Goal: Information Seeking & Learning: Learn about a topic

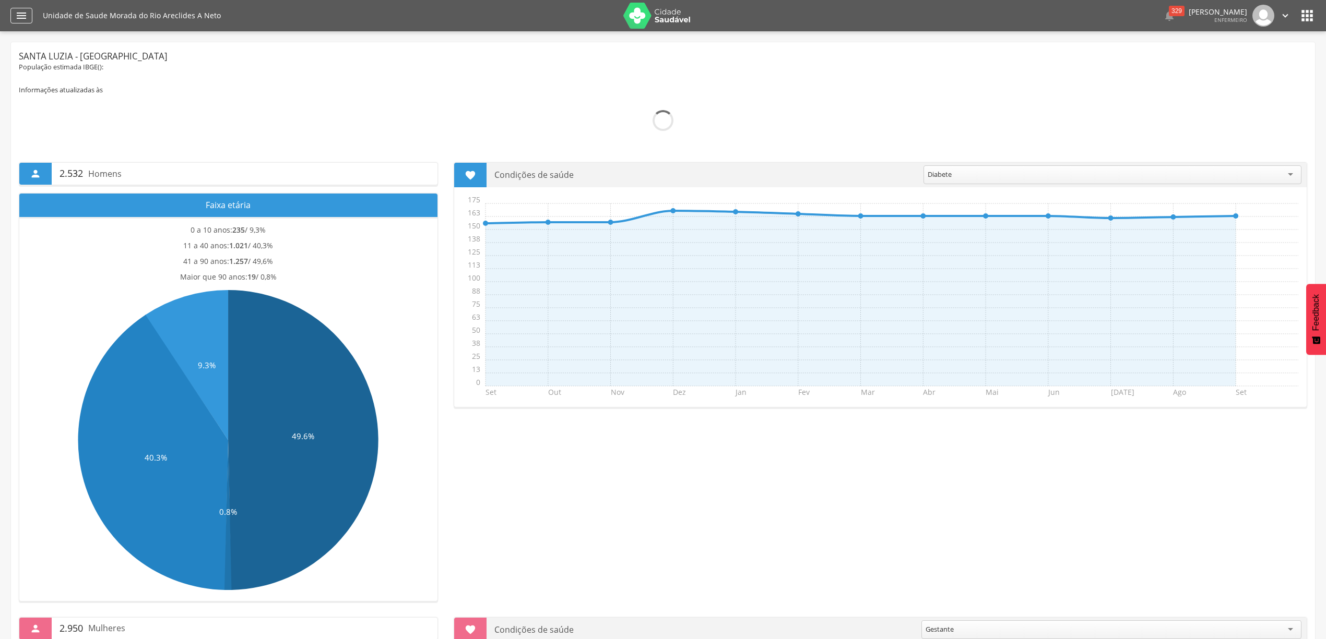
click at [22, 17] on icon "" at bounding box center [21, 15] width 13 height 13
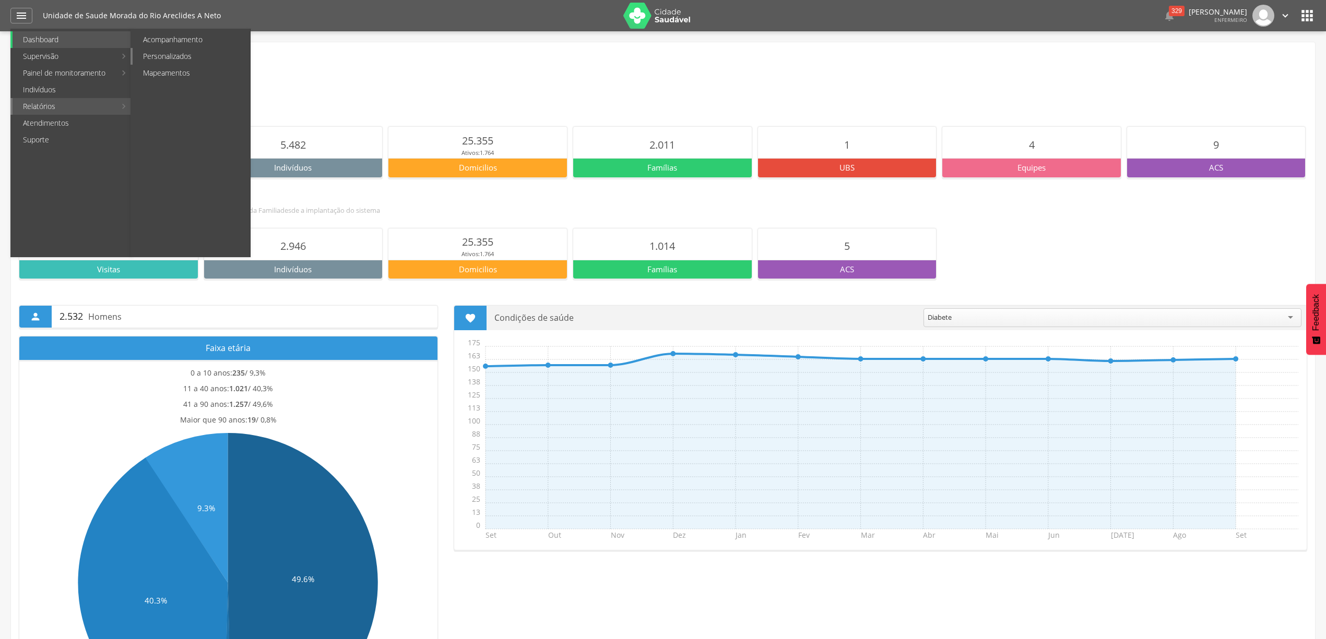
click at [188, 51] on link "Personalizados" at bounding box center [191, 56] width 117 height 17
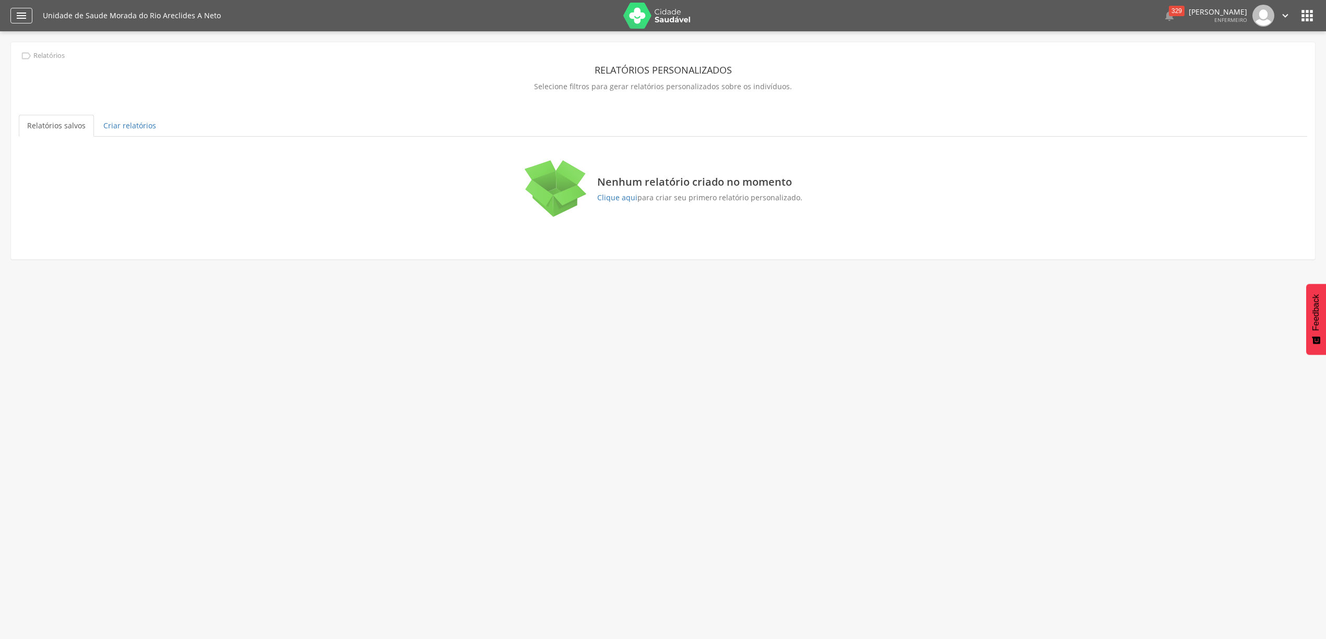
click at [23, 13] on icon "" at bounding box center [21, 15] width 13 height 13
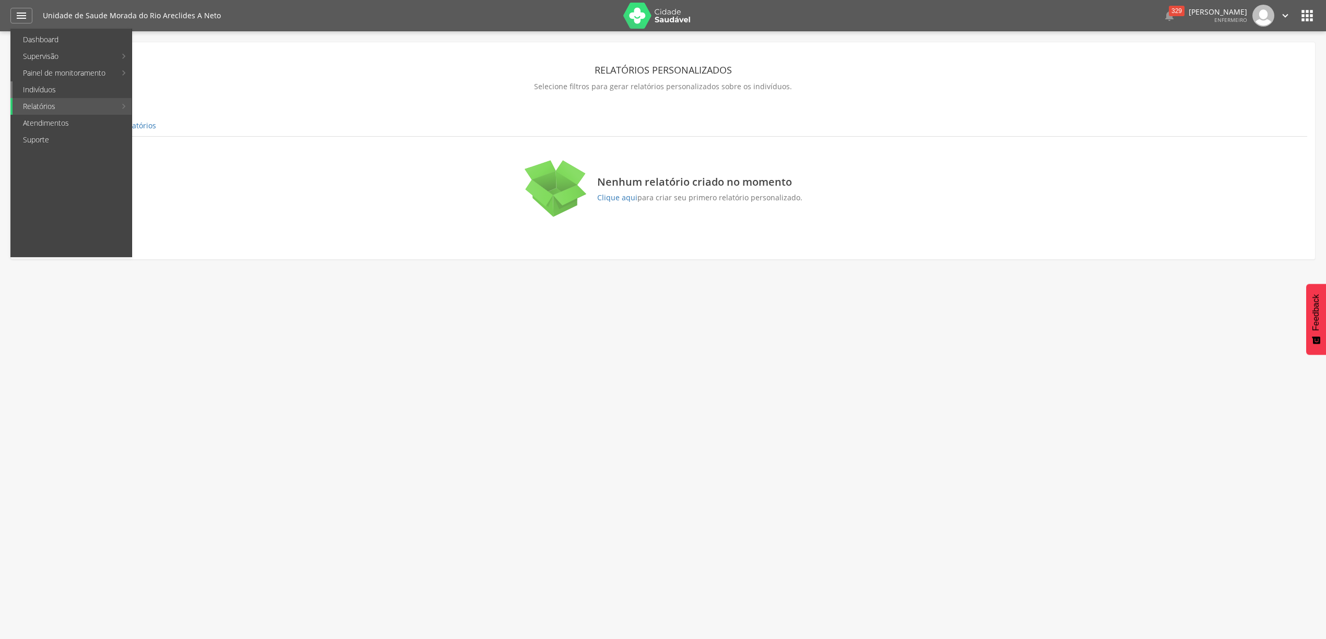
click at [57, 88] on link "Indivíduos" at bounding box center [72, 89] width 119 height 17
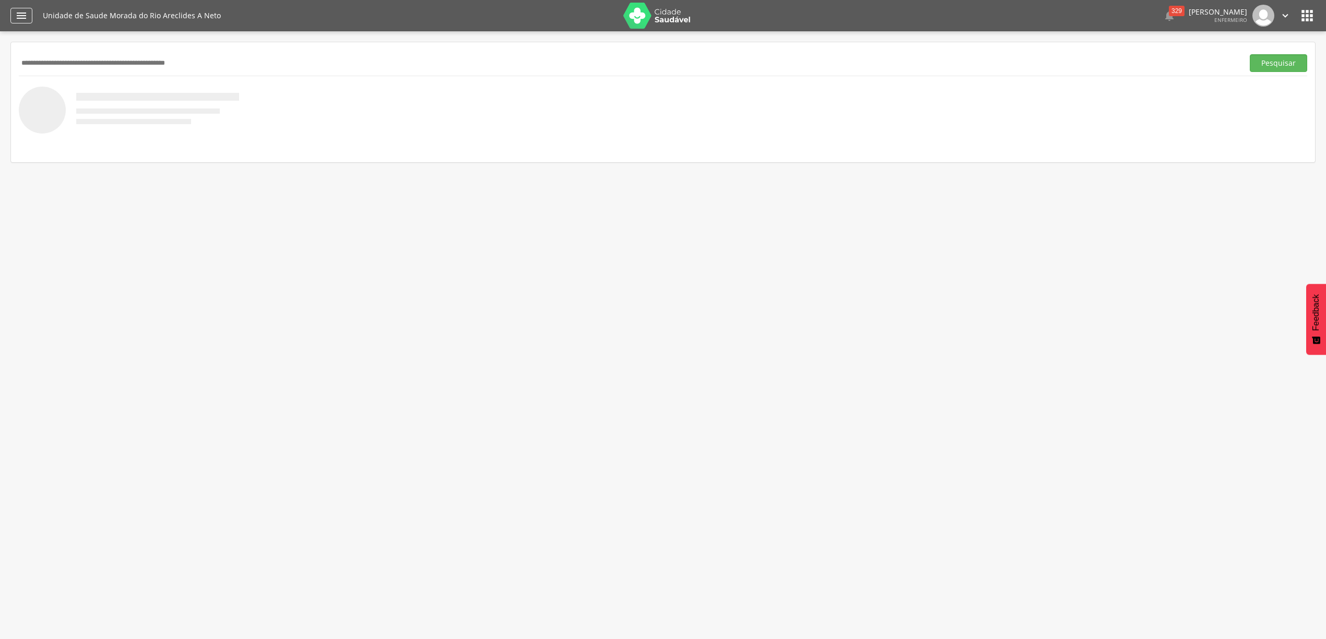
click at [21, 9] on icon "" at bounding box center [21, 15] width 13 height 13
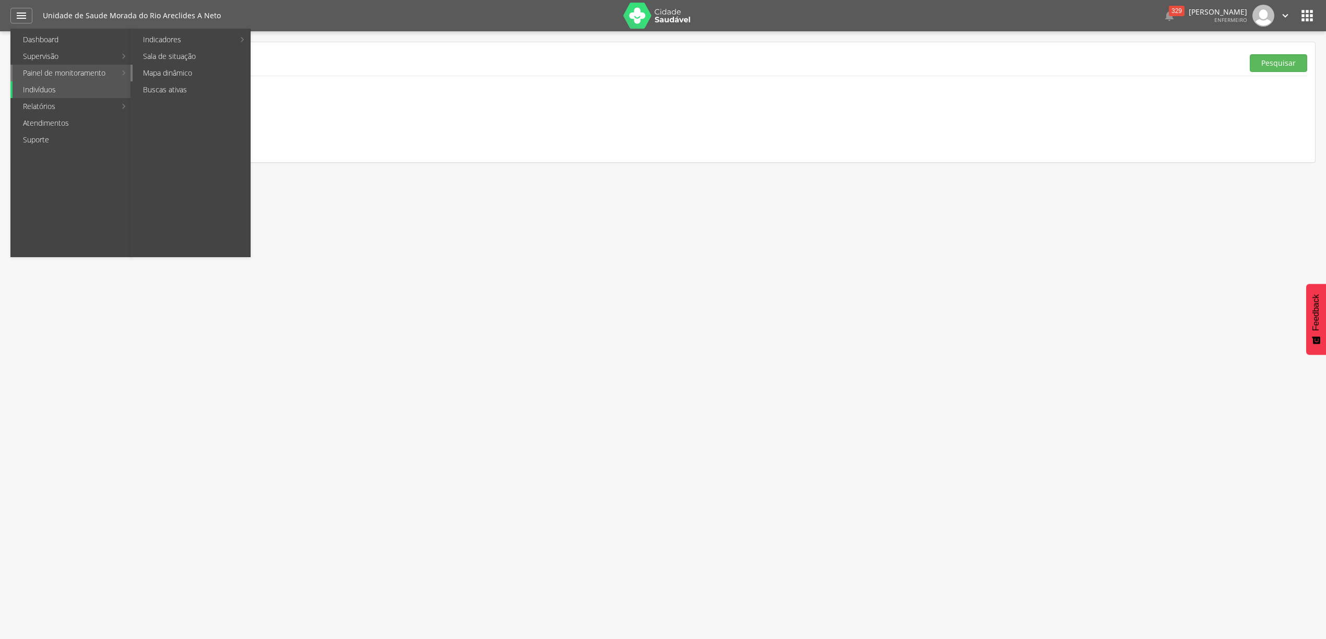
click at [196, 74] on link "Mapa dinâmico" at bounding box center [191, 73] width 117 height 17
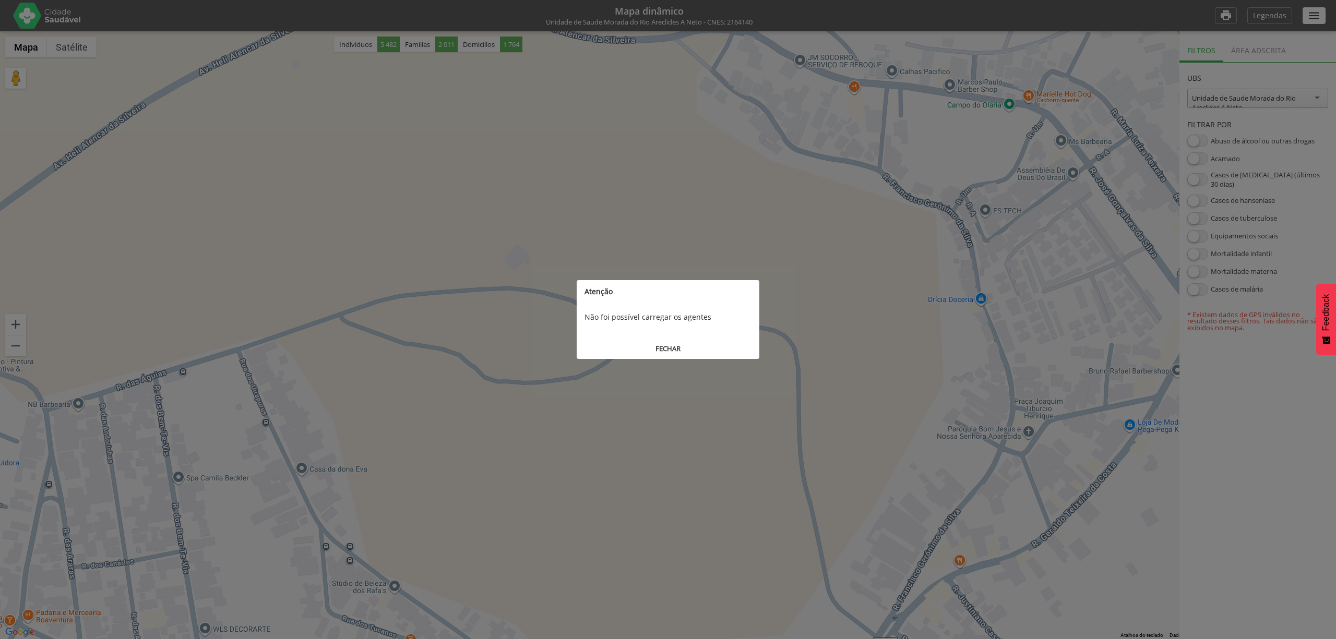
click at [663, 348] on button "FECHAR" at bounding box center [668, 348] width 183 height 19
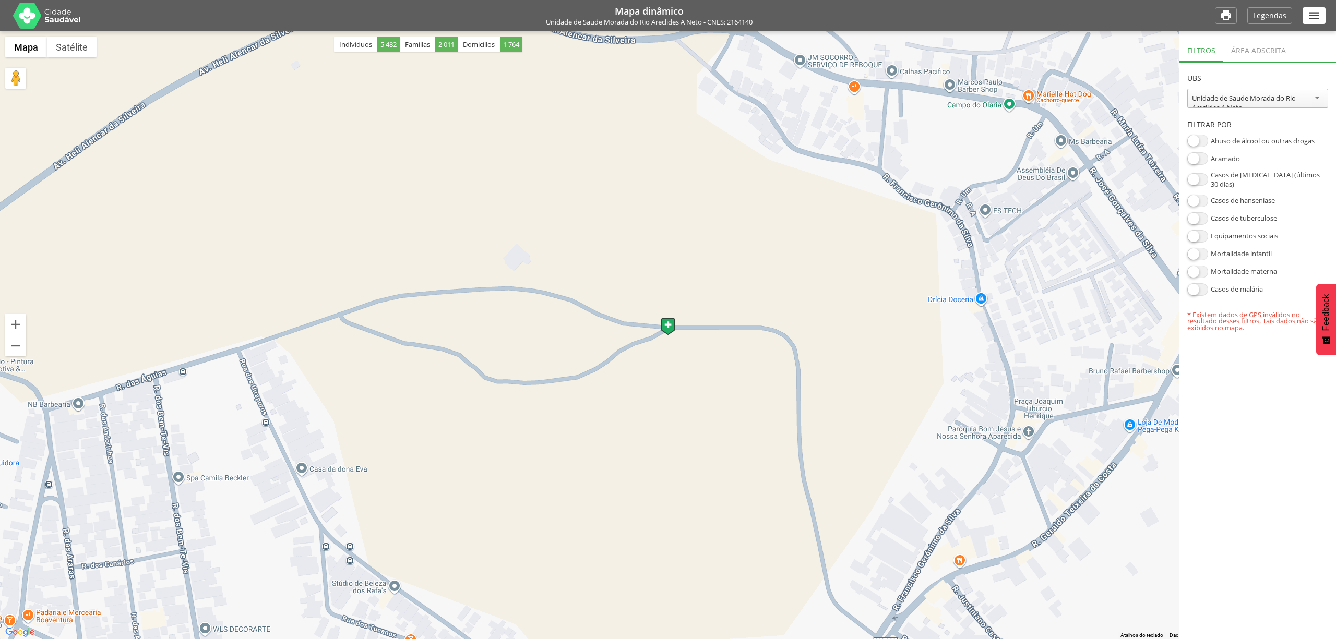
click at [1312, 11] on icon "" at bounding box center [1314, 16] width 14 height 14
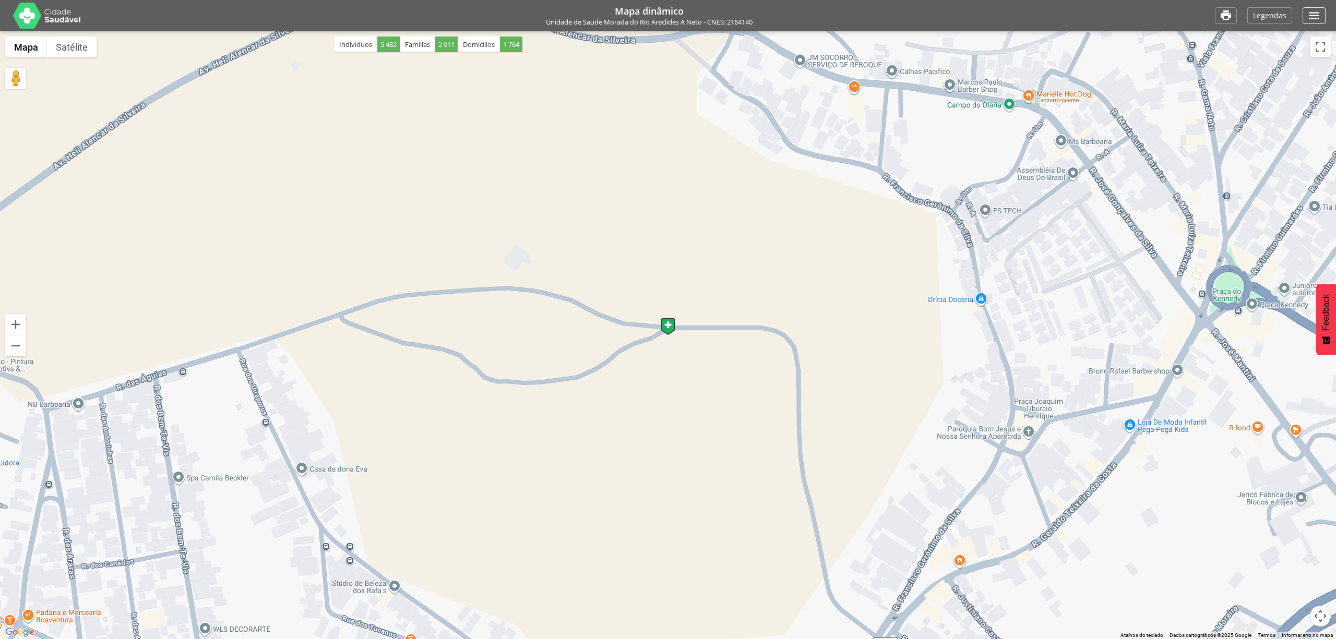
click at [1312, 11] on icon "" at bounding box center [1314, 16] width 14 height 14
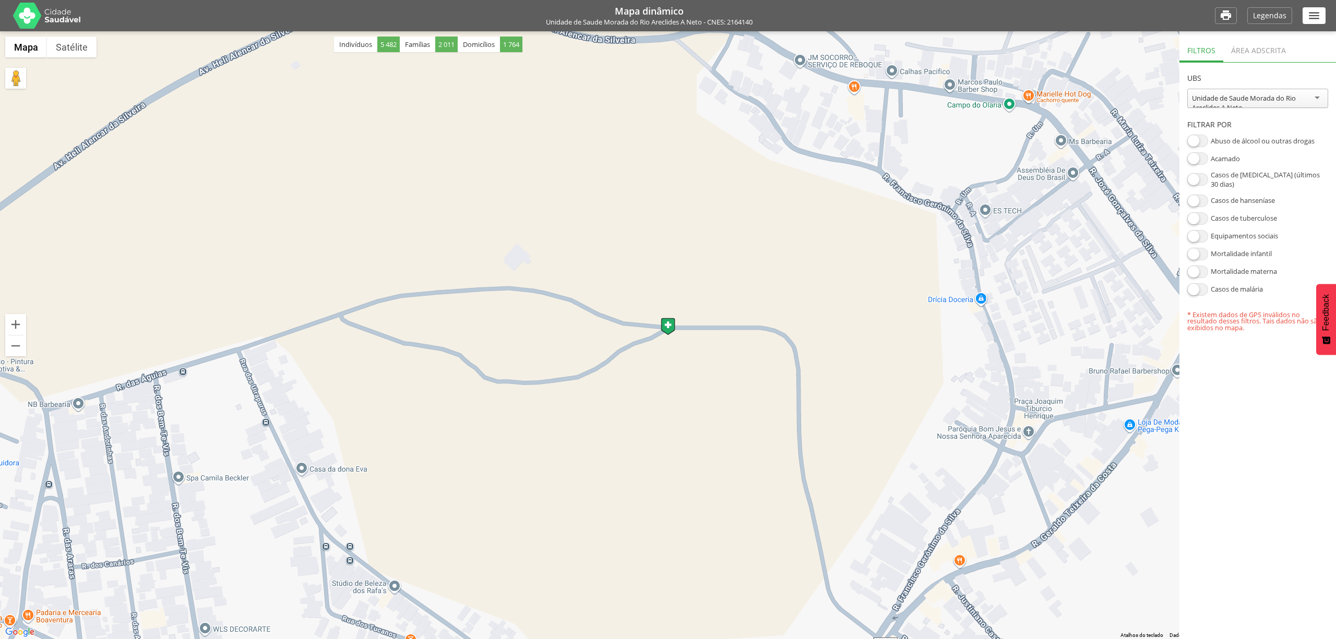
click at [1261, 51] on div "Área adscrita" at bounding box center [1258, 50] width 70 height 26
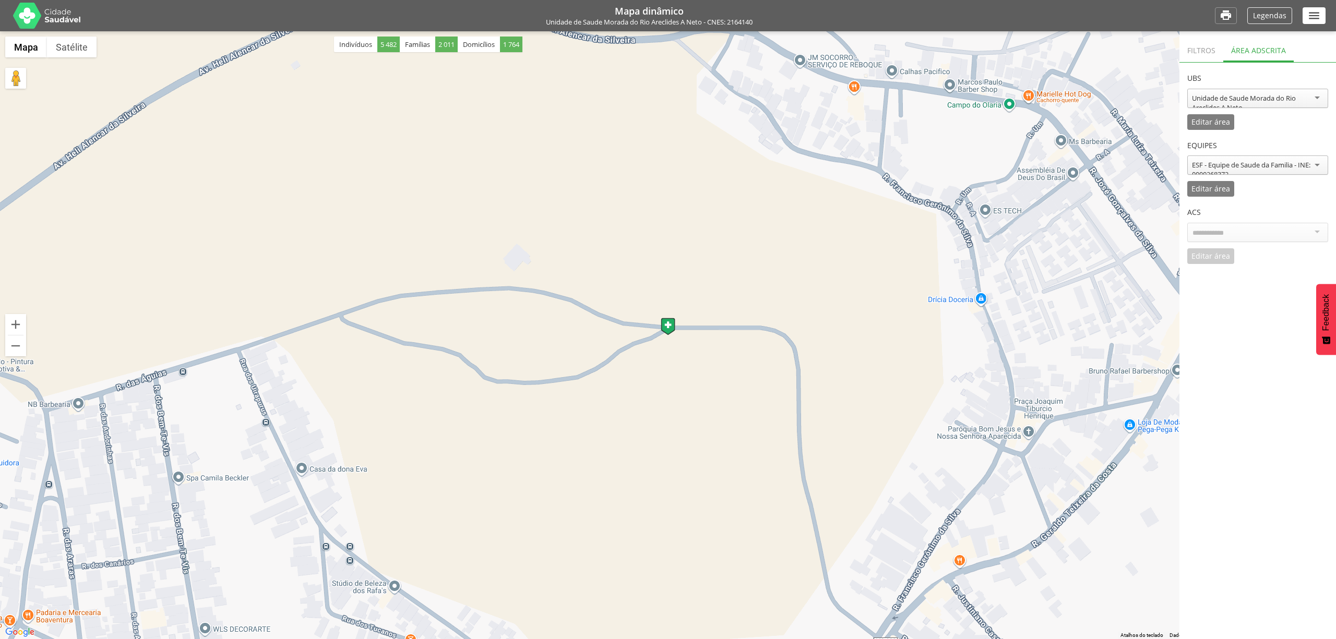
click at [1268, 15] on p "Legendas" at bounding box center [1269, 15] width 33 height 7
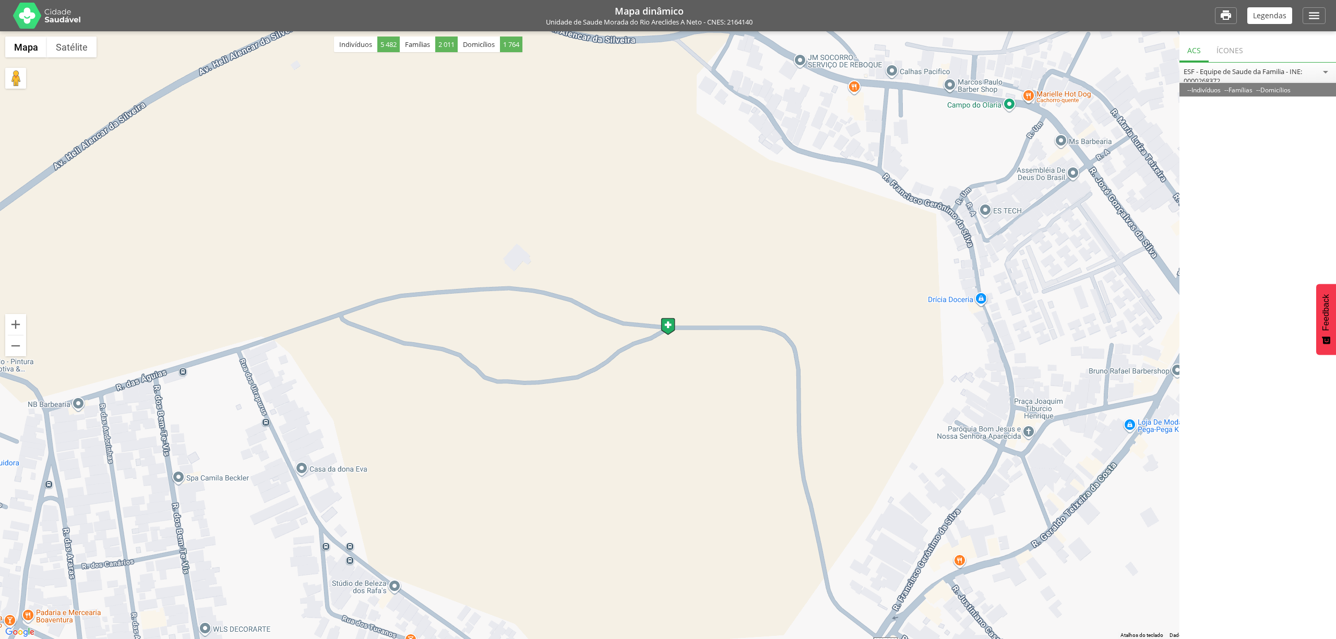
click at [671, 105] on div at bounding box center [668, 335] width 1336 height 608
click at [59, 13] on img at bounding box center [47, 16] width 68 height 26
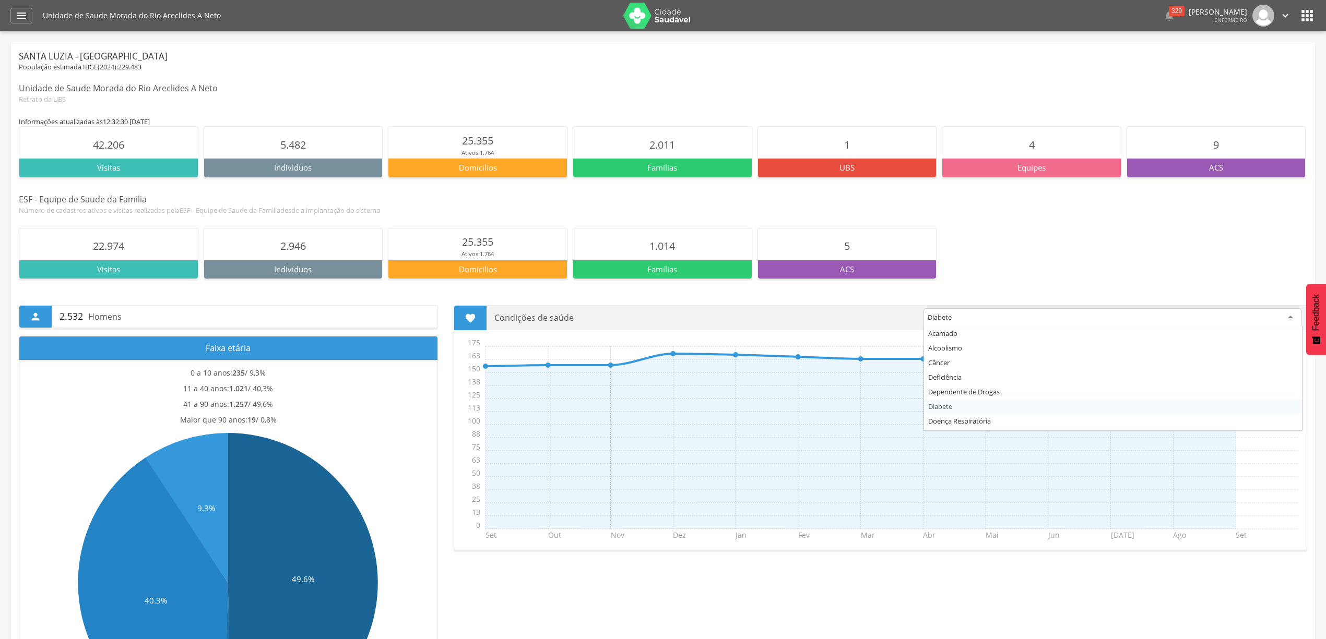
click at [963, 322] on div "Diabete" at bounding box center [1112, 317] width 378 height 19
click at [1045, 257] on div "22.974 Visitas 2.946 Indivíduos 25.355 Ativos: 1.764 Domicilios 1.014 Famílias …" at bounding box center [663, 253] width 1288 height 51
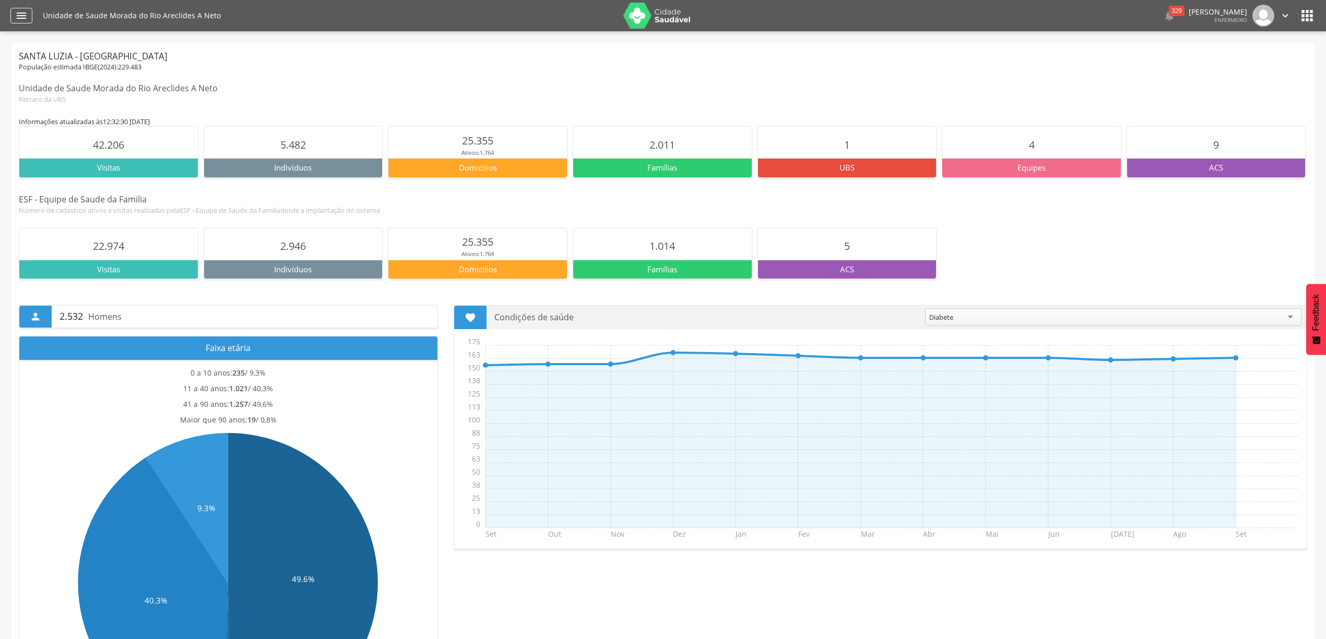
click at [28, 17] on div "" at bounding box center [21, 16] width 22 height 16
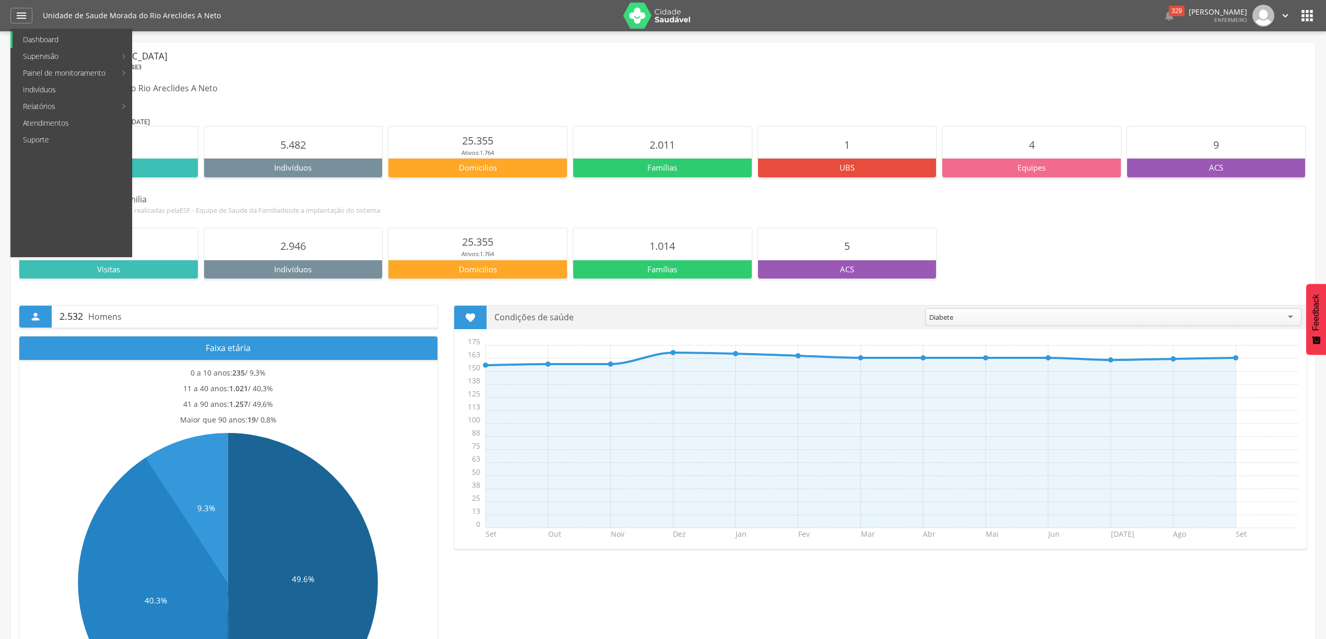
click at [47, 39] on link "Dashboard" at bounding box center [72, 39] width 119 height 17
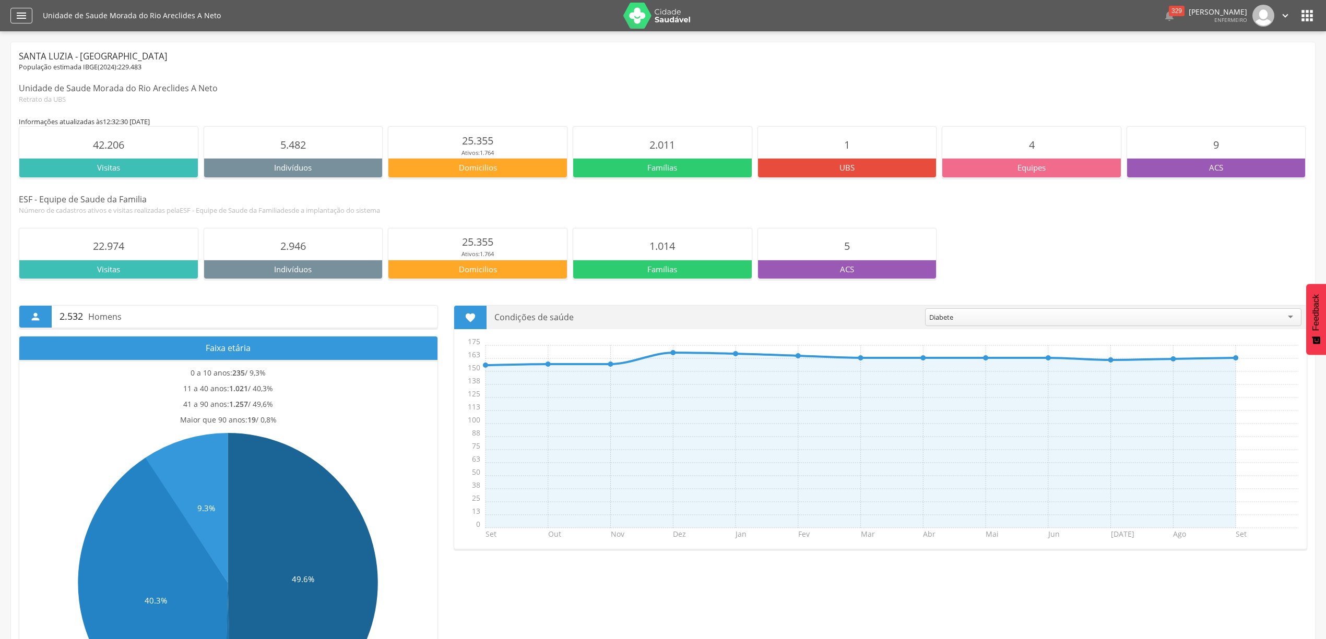
click at [24, 9] on icon "" at bounding box center [21, 15] width 13 height 13
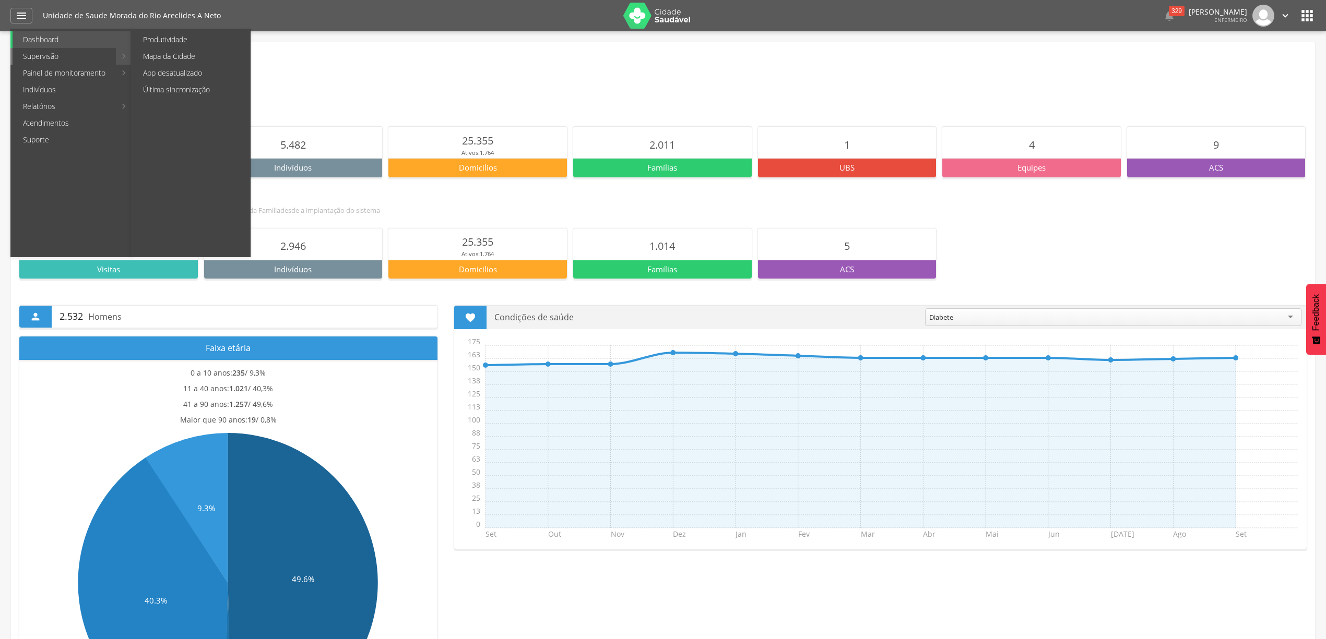
click at [48, 57] on link "Supervisão" at bounding box center [64, 56] width 103 height 17
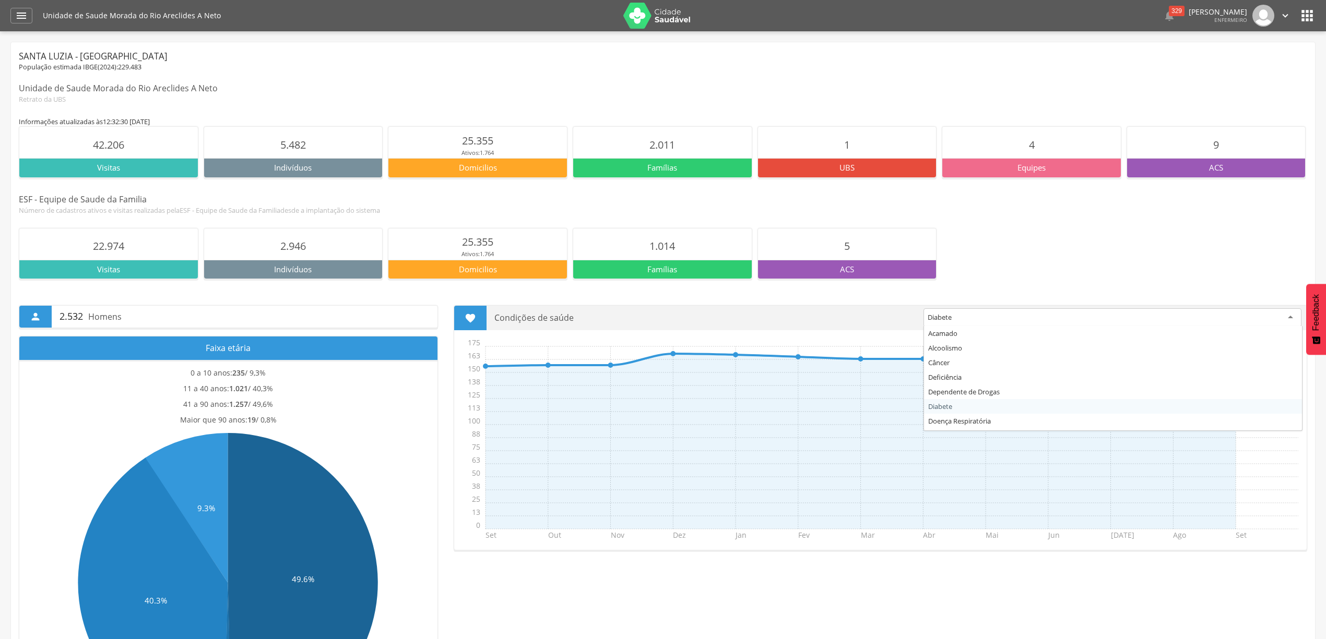
click at [1019, 322] on div "Diabete" at bounding box center [1112, 317] width 378 height 19
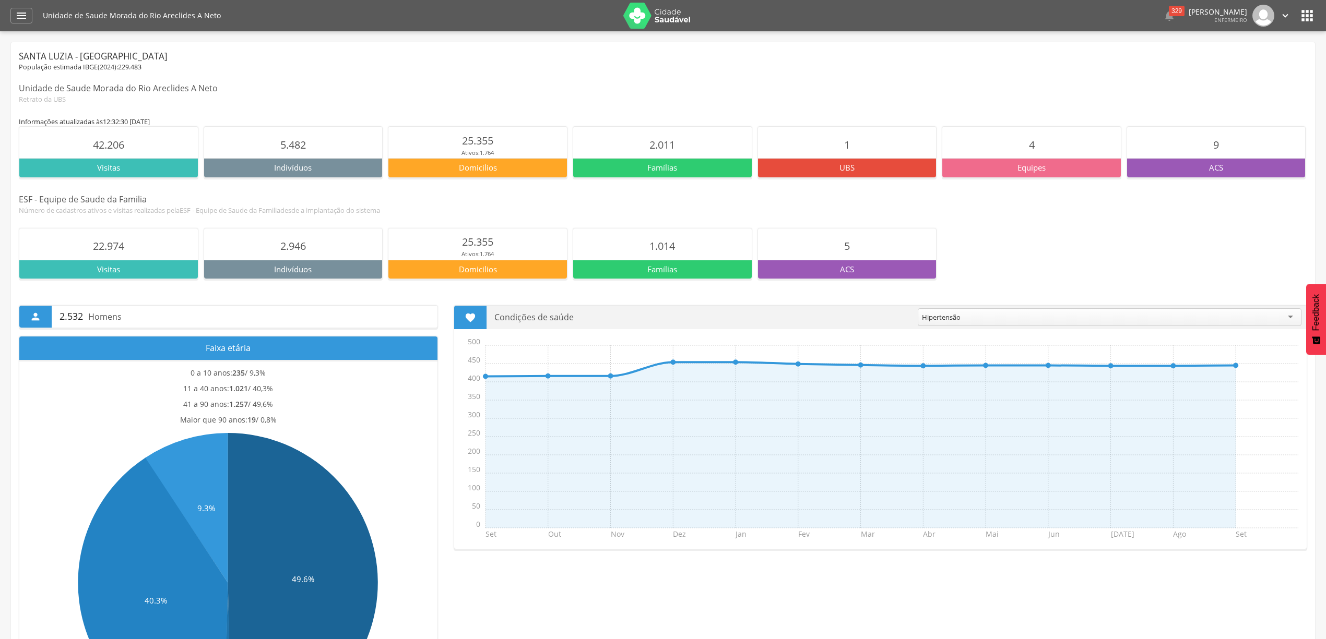
click at [474, 316] on icon "" at bounding box center [470, 317] width 11 height 11
click at [539, 325] on p "Condições de saúde" at bounding box center [702, 317] width 416 height 23
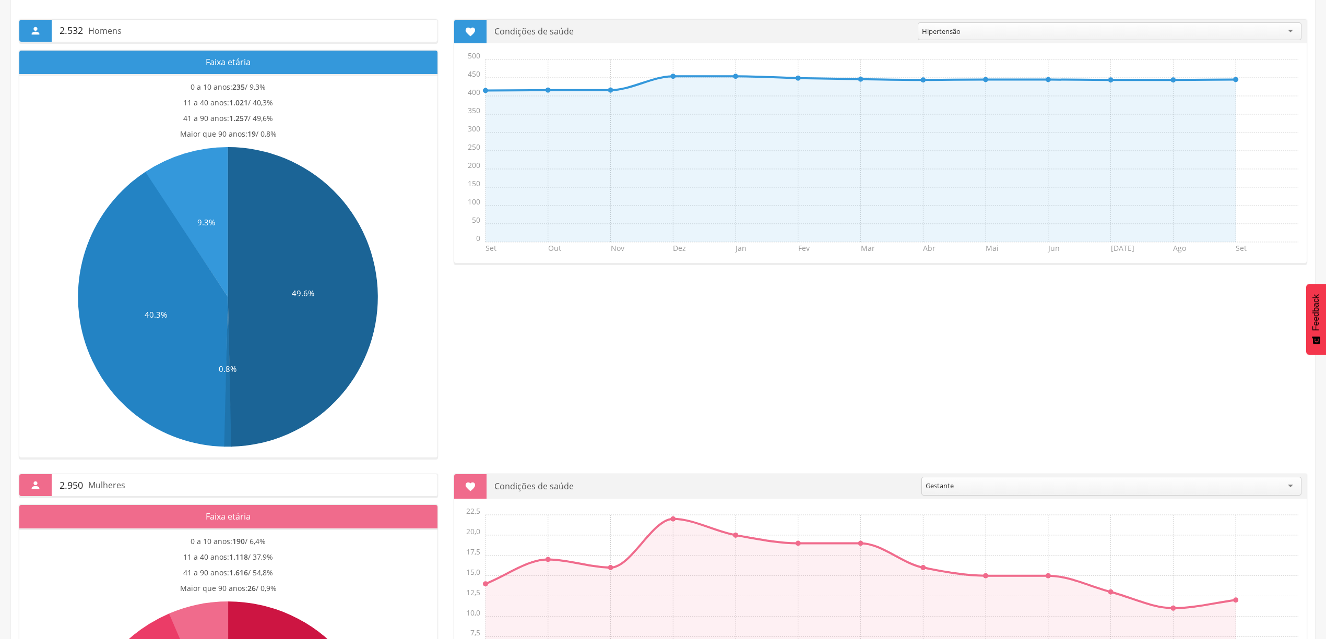
scroll to position [163, 0]
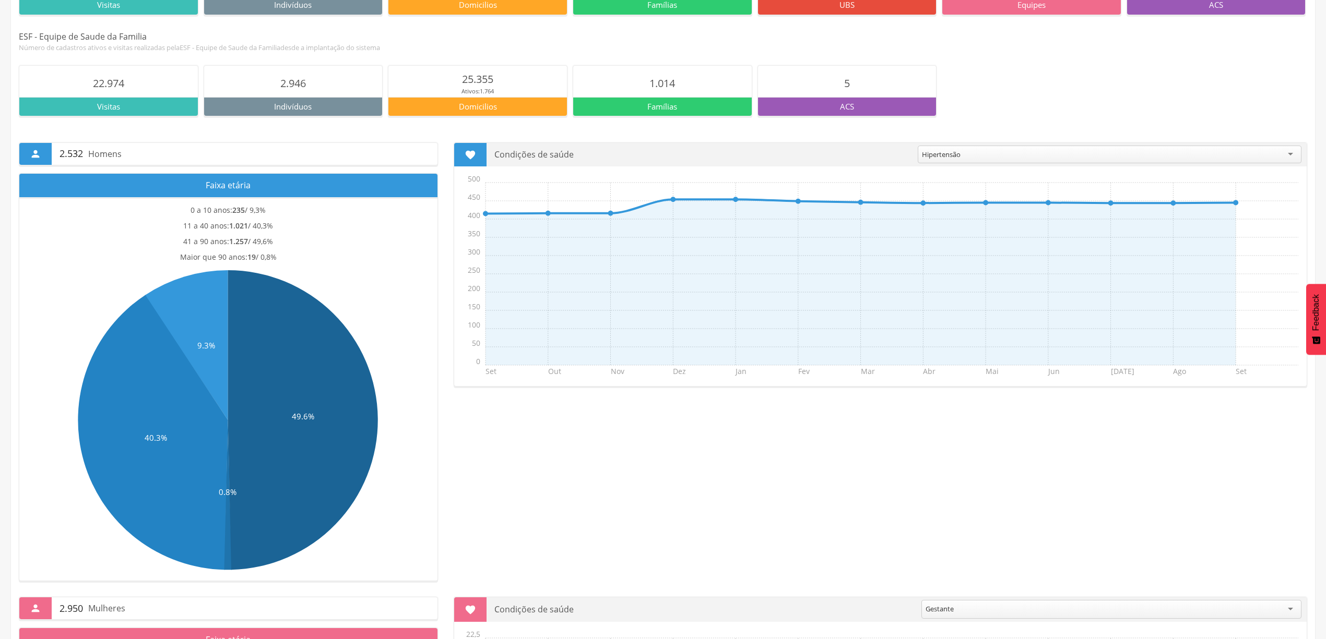
click at [1207, 156] on div "Hipertensão" at bounding box center [1110, 155] width 384 height 18
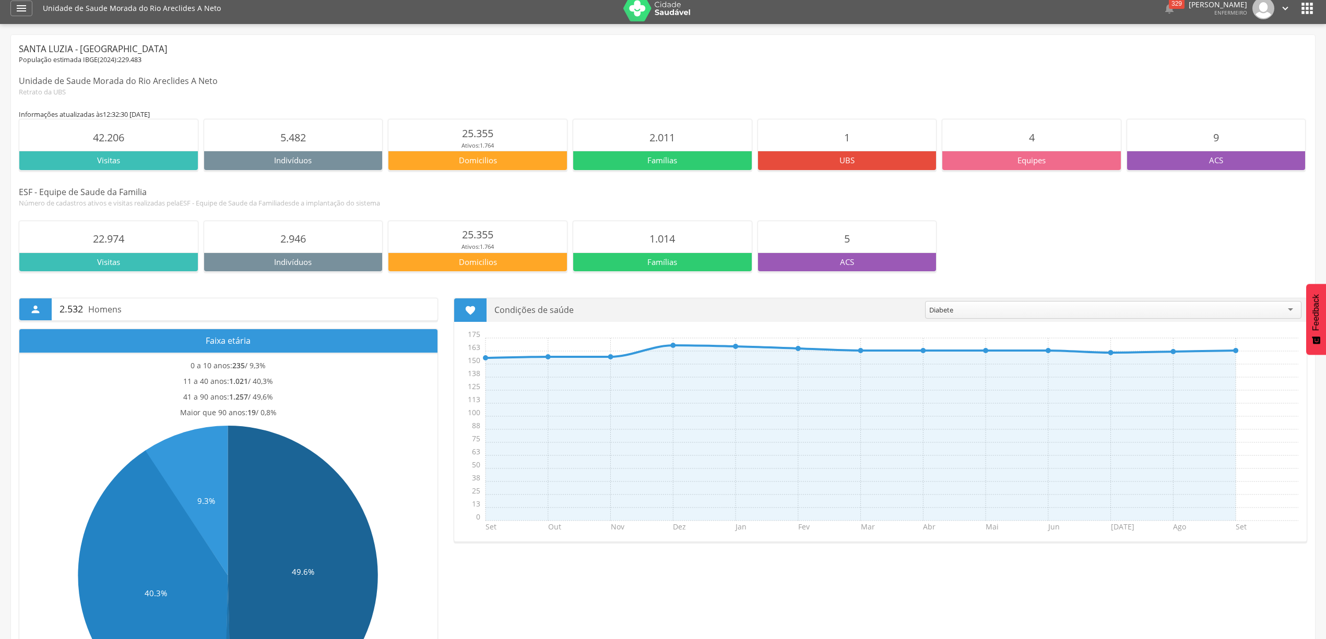
scroll to position [0, 0]
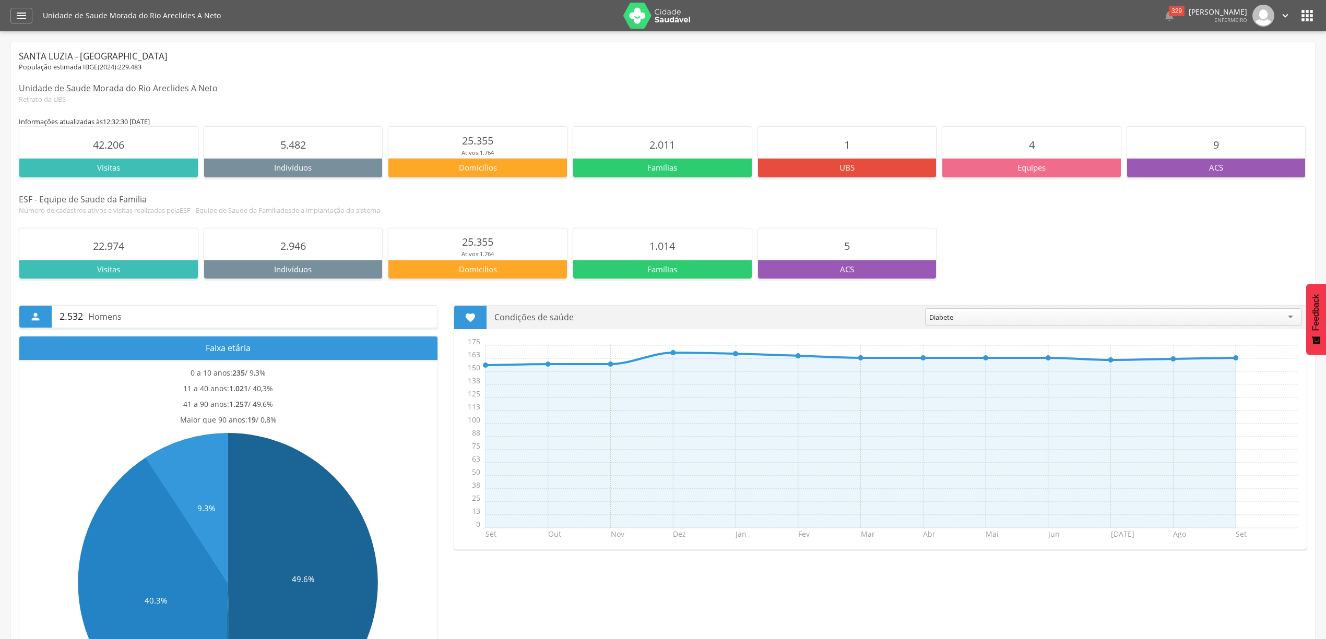
click at [1259, 17] on img at bounding box center [1263, 16] width 22 height 22
click at [1272, 17] on img at bounding box center [1263, 16] width 22 height 22
click at [1284, 15] on icon "" at bounding box center [1284, 15] width 11 height 11
click at [1314, 15] on icon "" at bounding box center [1307, 15] width 17 height 17
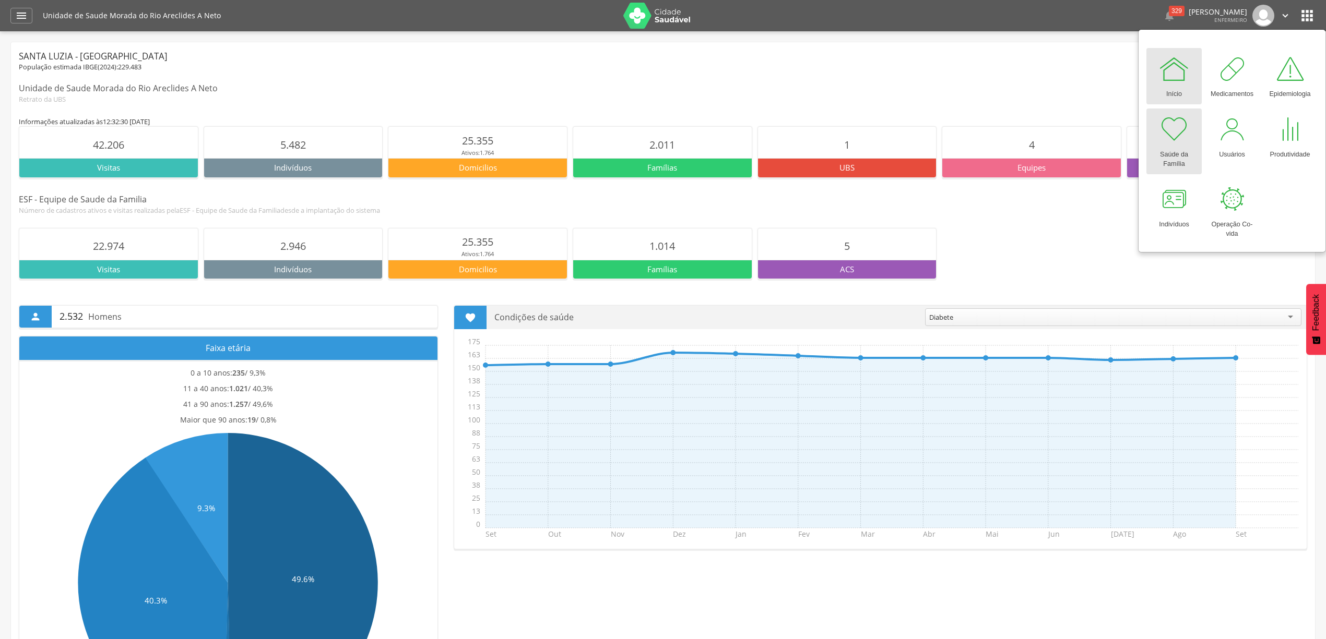
click at [1170, 137] on div at bounding box center [1173, 129] width 31 height 31
